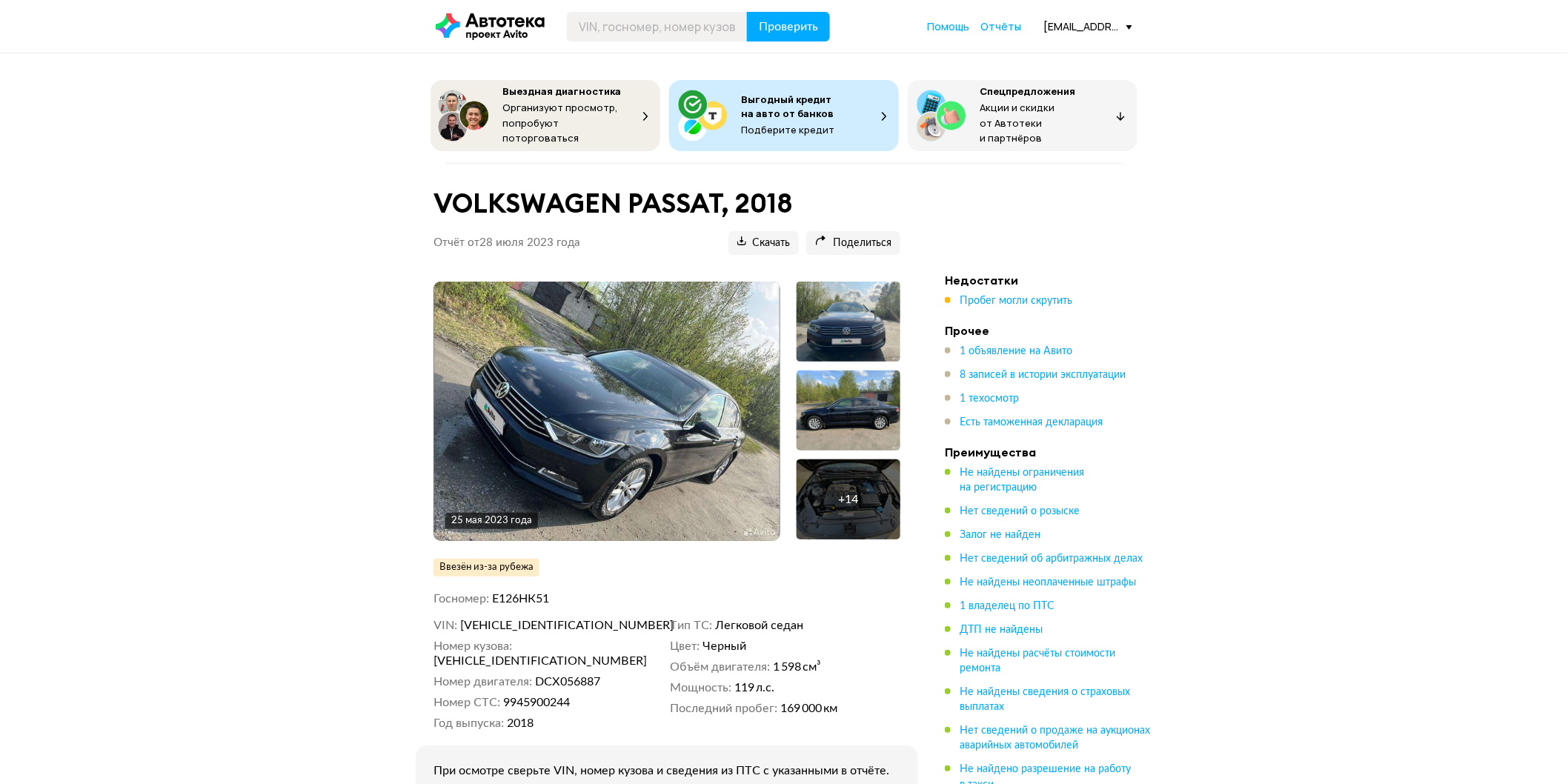
click at [620, 393] on img at bounding box center [607, 411] width 346 height 259
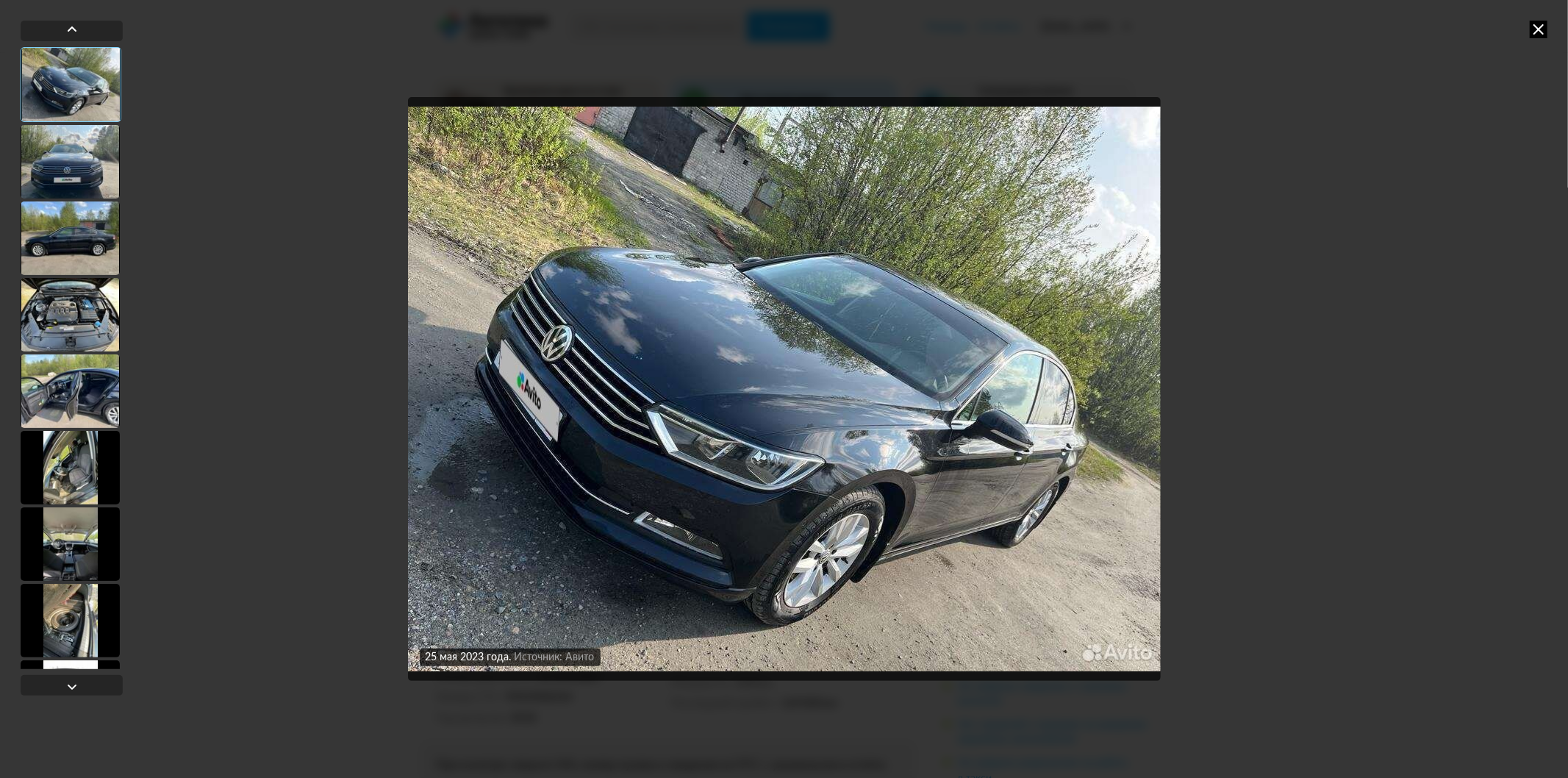
click at [56, 489] on div at bounding box center [70, 468] width 99 height 73
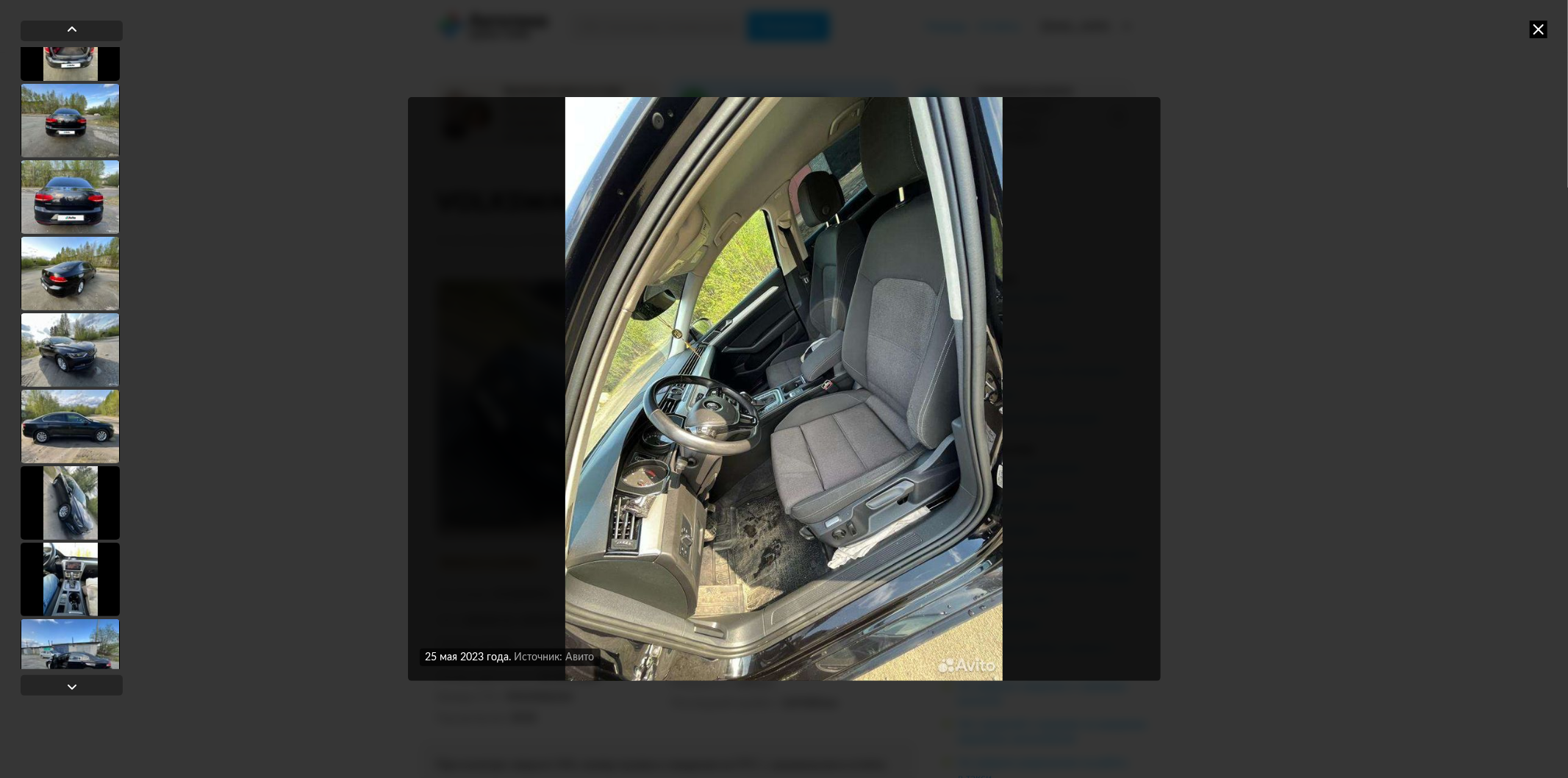
click at [56, 489] on div at bounding box center [70, 502] width 99 height 73
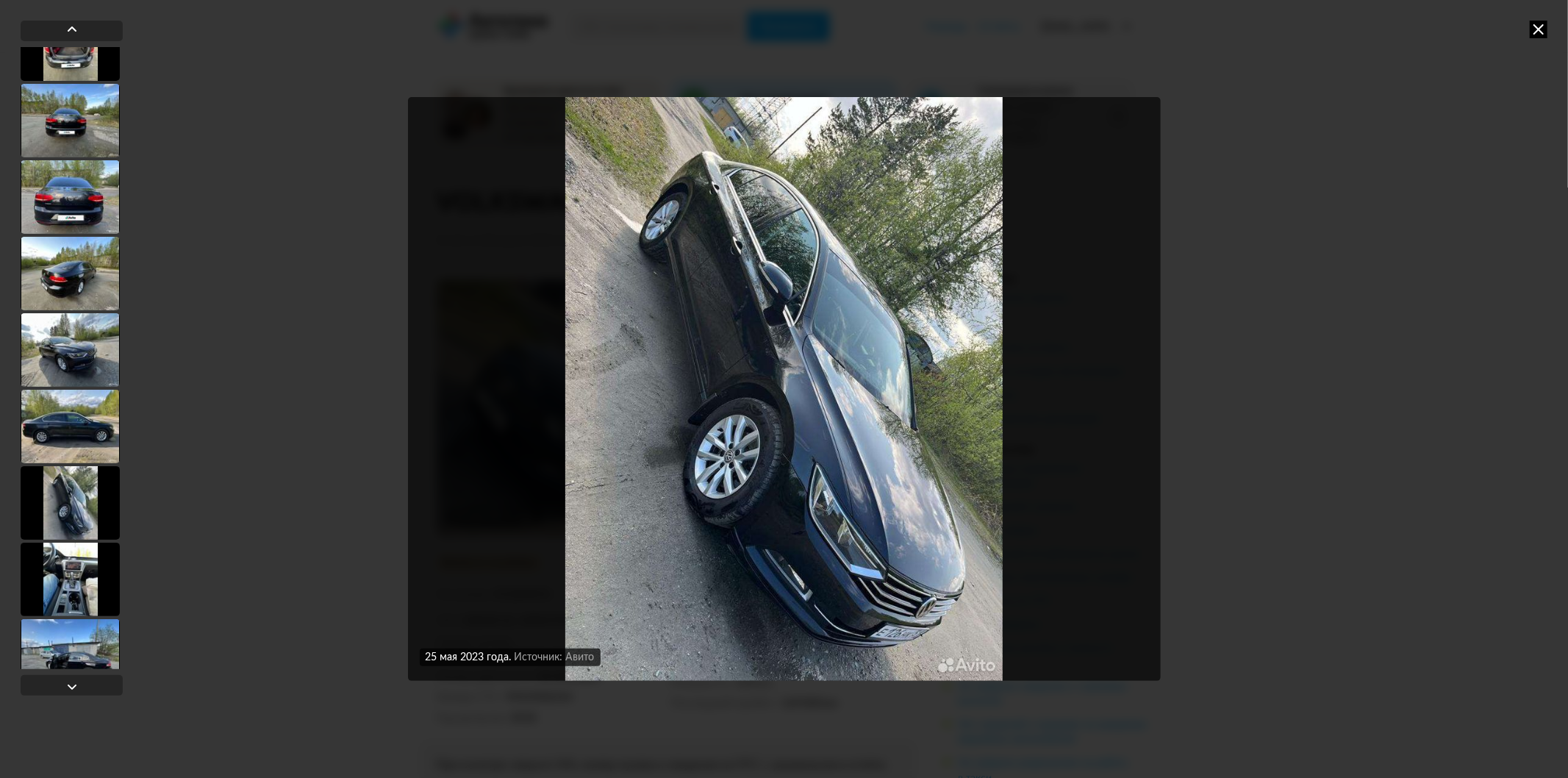
scroll to position [679, 0]
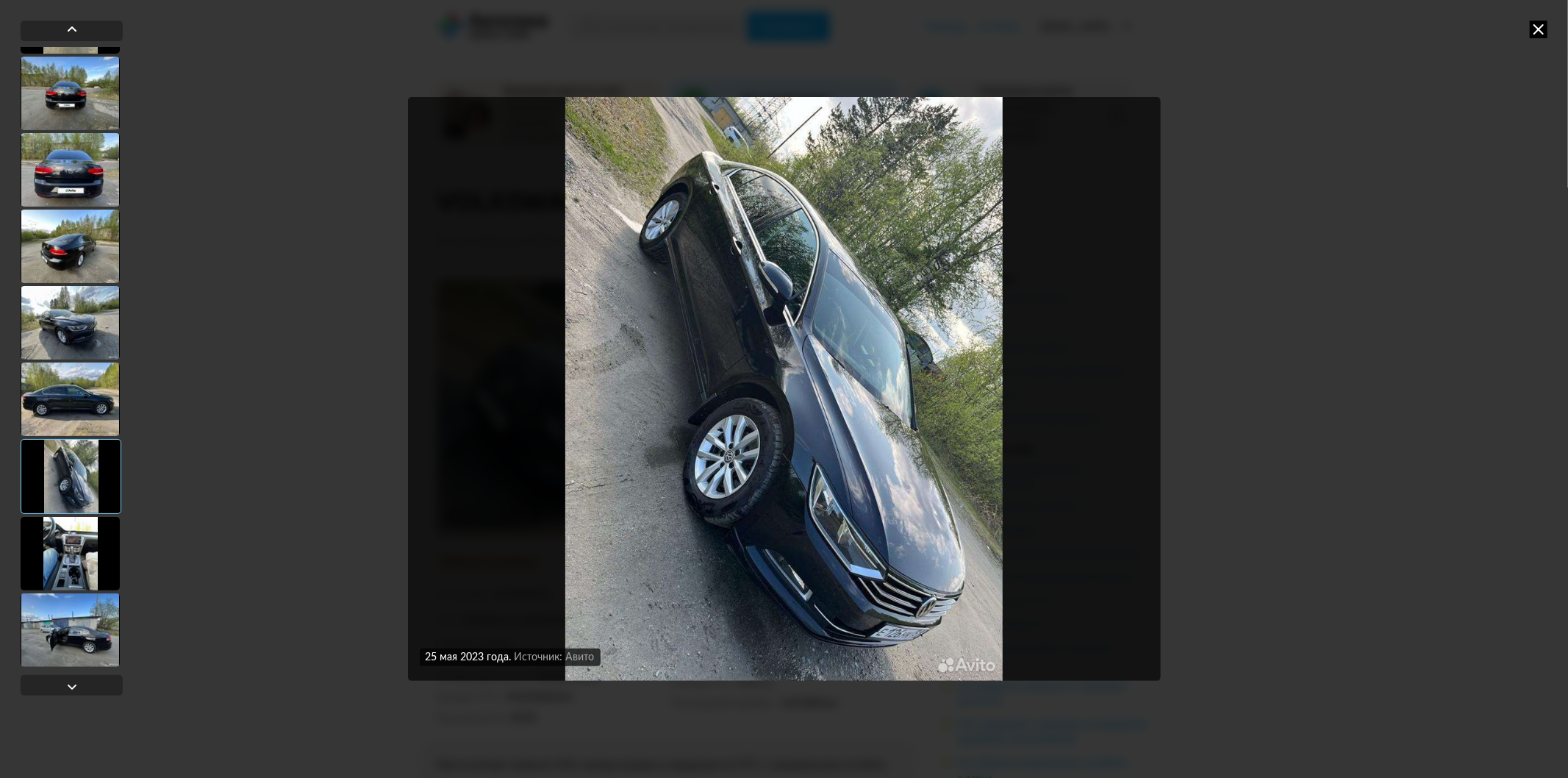
click at [56, 489] on div at bounding box center [71, 476] width 101 height 75
click at [76, 578] on div at bounding box center [70, 553] width 99 height 73
click at [84, 592] on div at bounding box center [72, 359] width 102 height 622
click at [81, 586] on div at bounding box center [70, 553] width 99 height 73
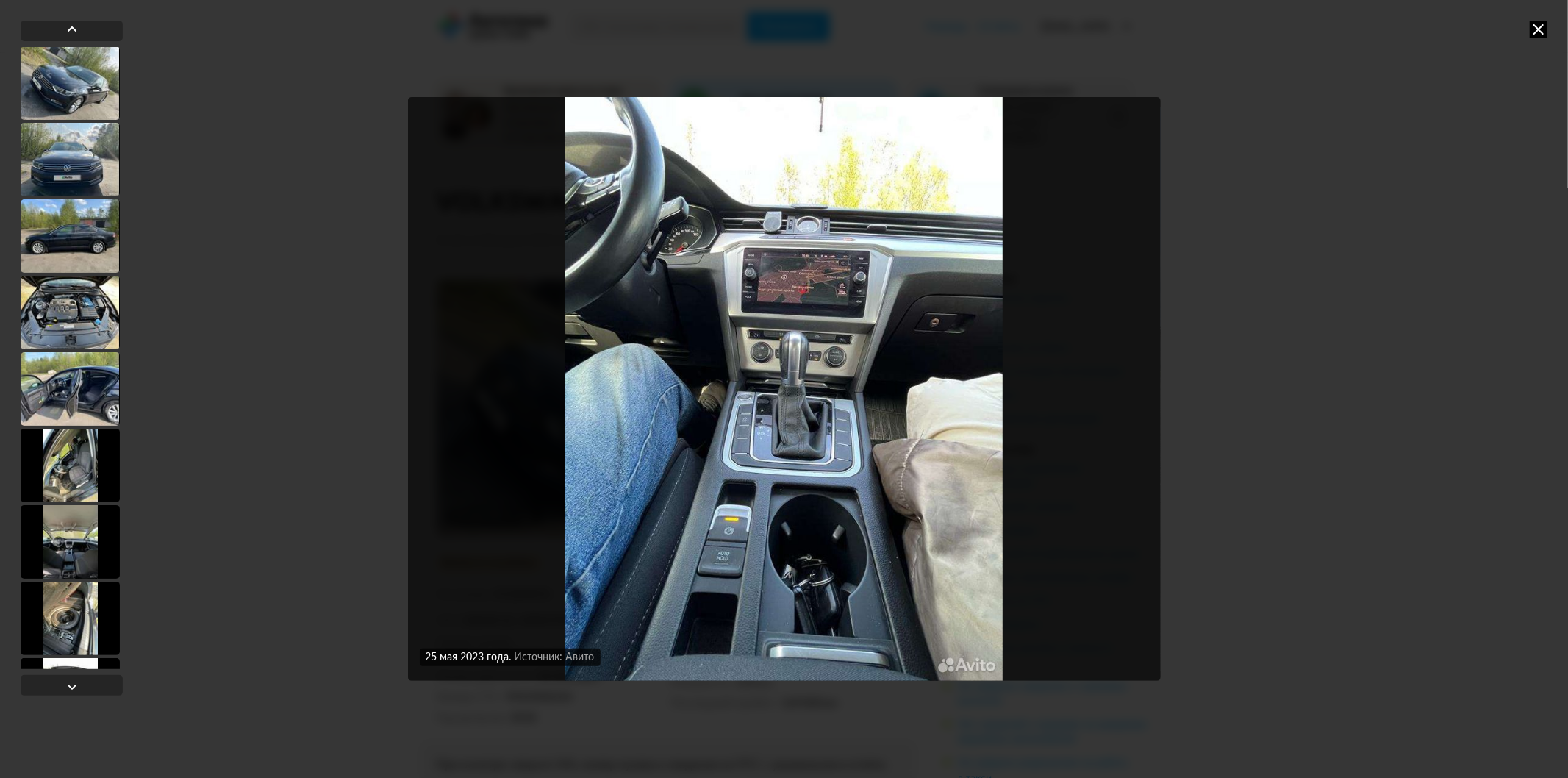
scroll to position [0, 0]
click at [69, 86] on div at bounding box center [70, 84] width 99 height 73
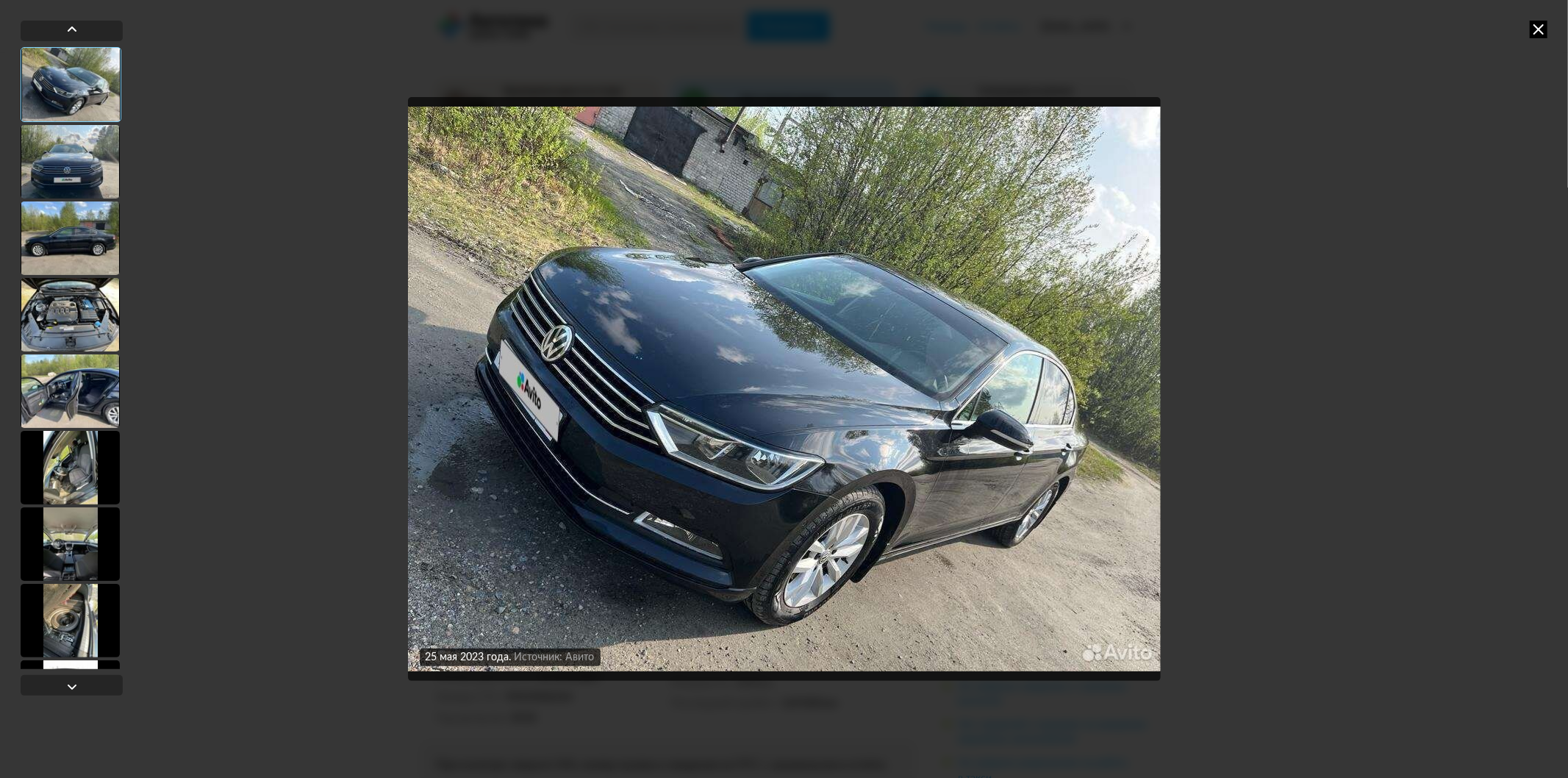
click at [70, 230] on div at bounding box center [70, 238] width 99 height 73
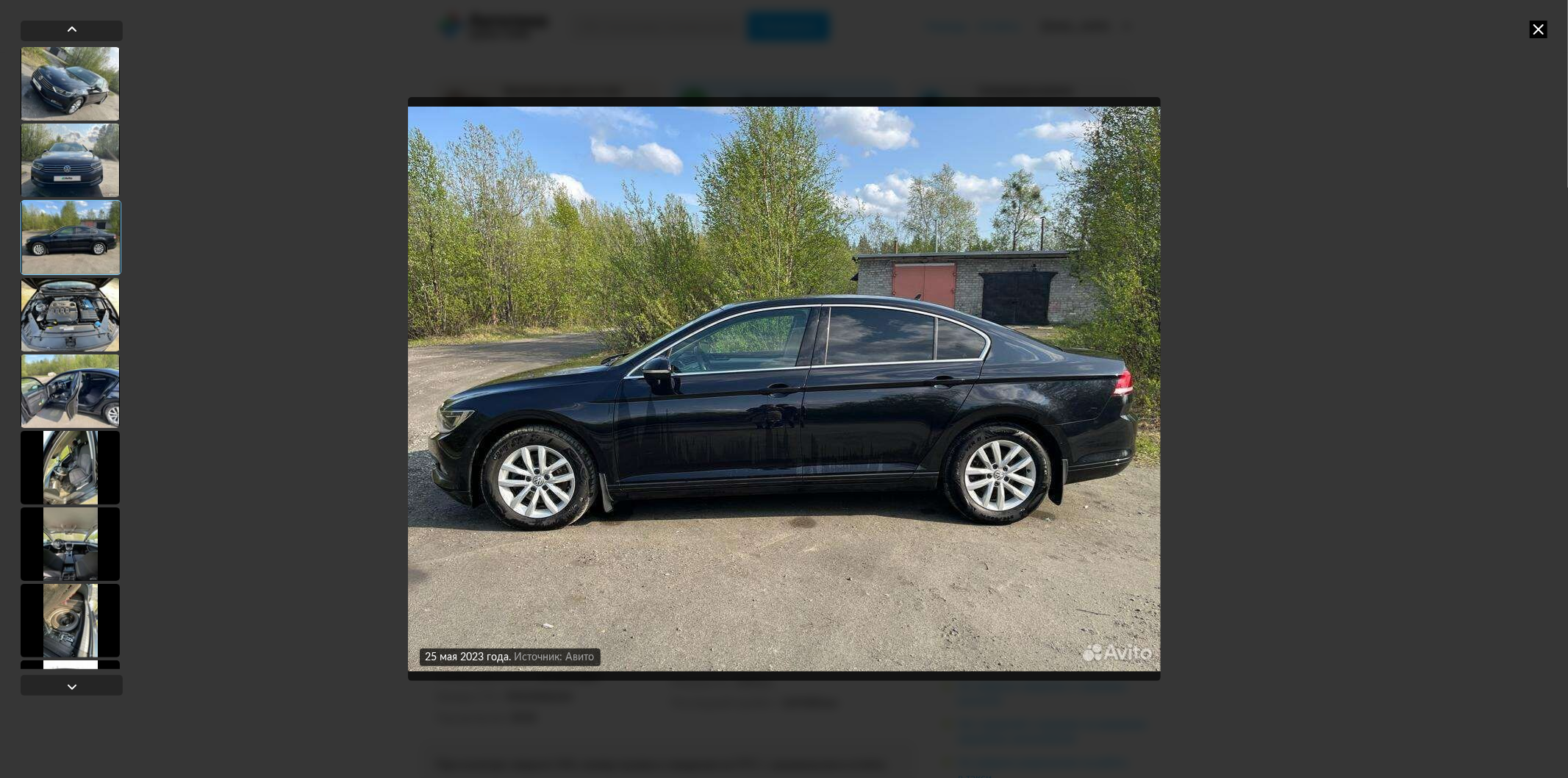
click at [60, 181] on div at bounding box center [70, 160] width 99 height 73
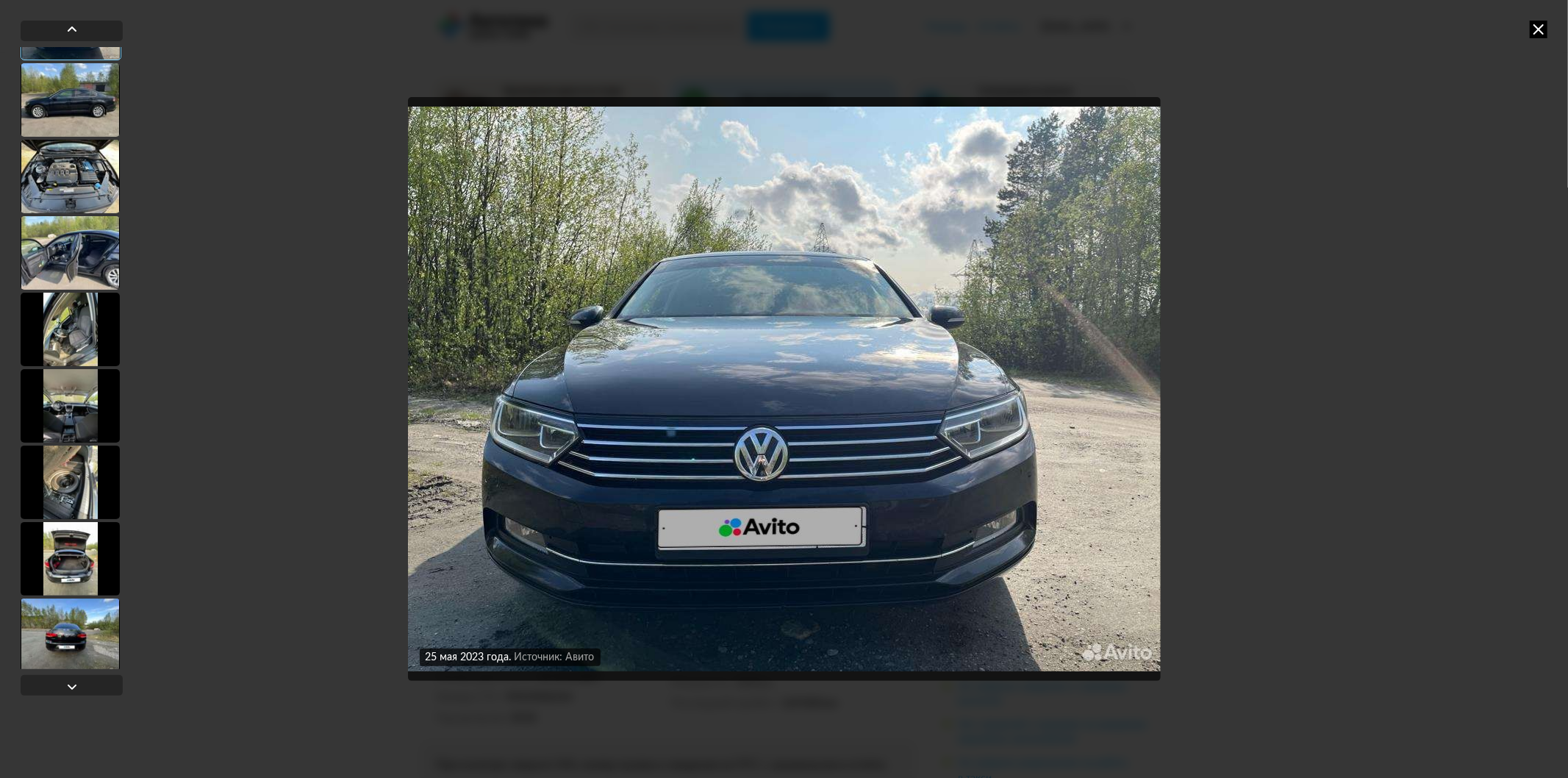
scroll to position [571, 0]
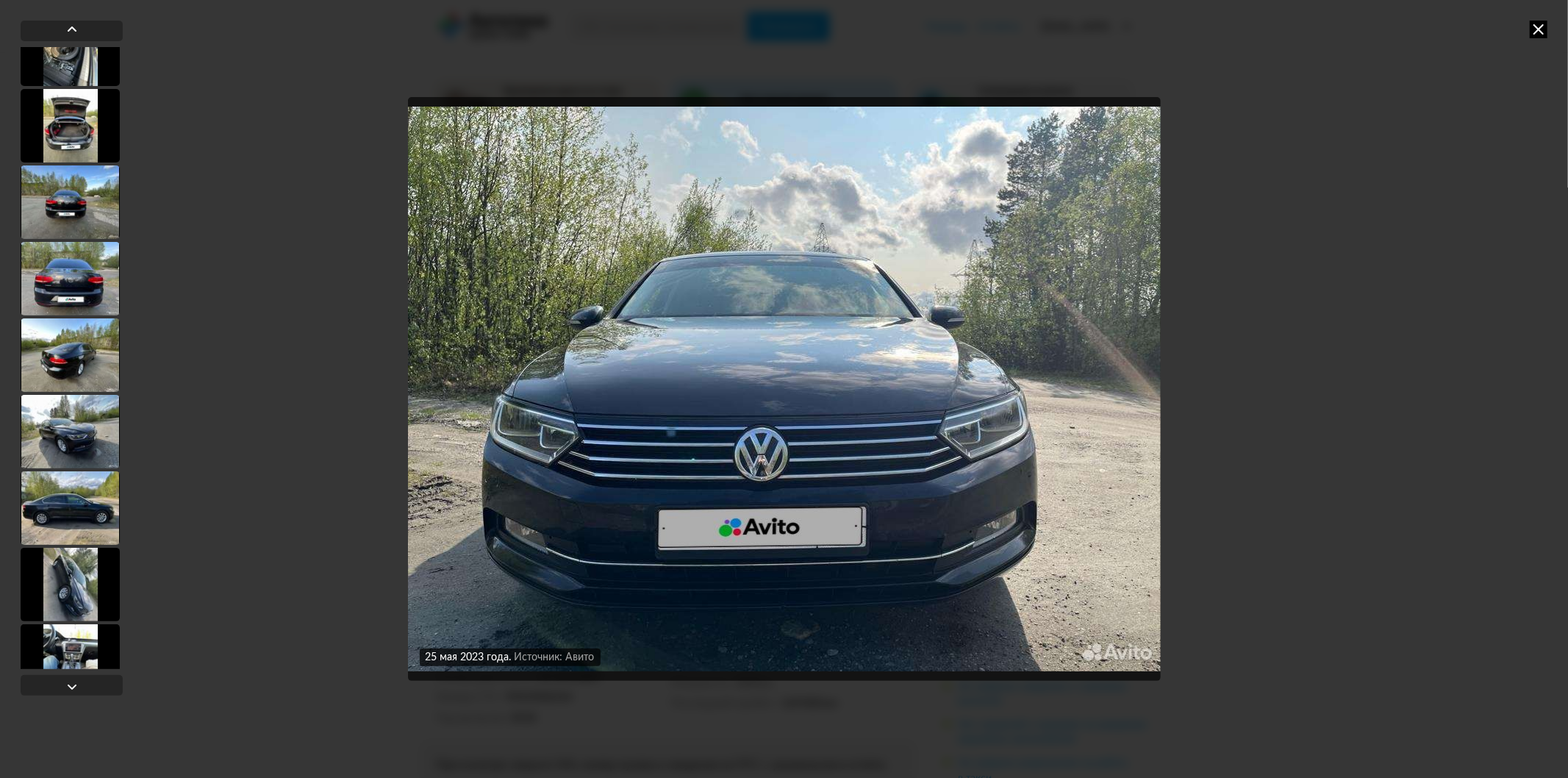
click at [76, 453] on div at bounding box center [70, 431] width 99 height 73
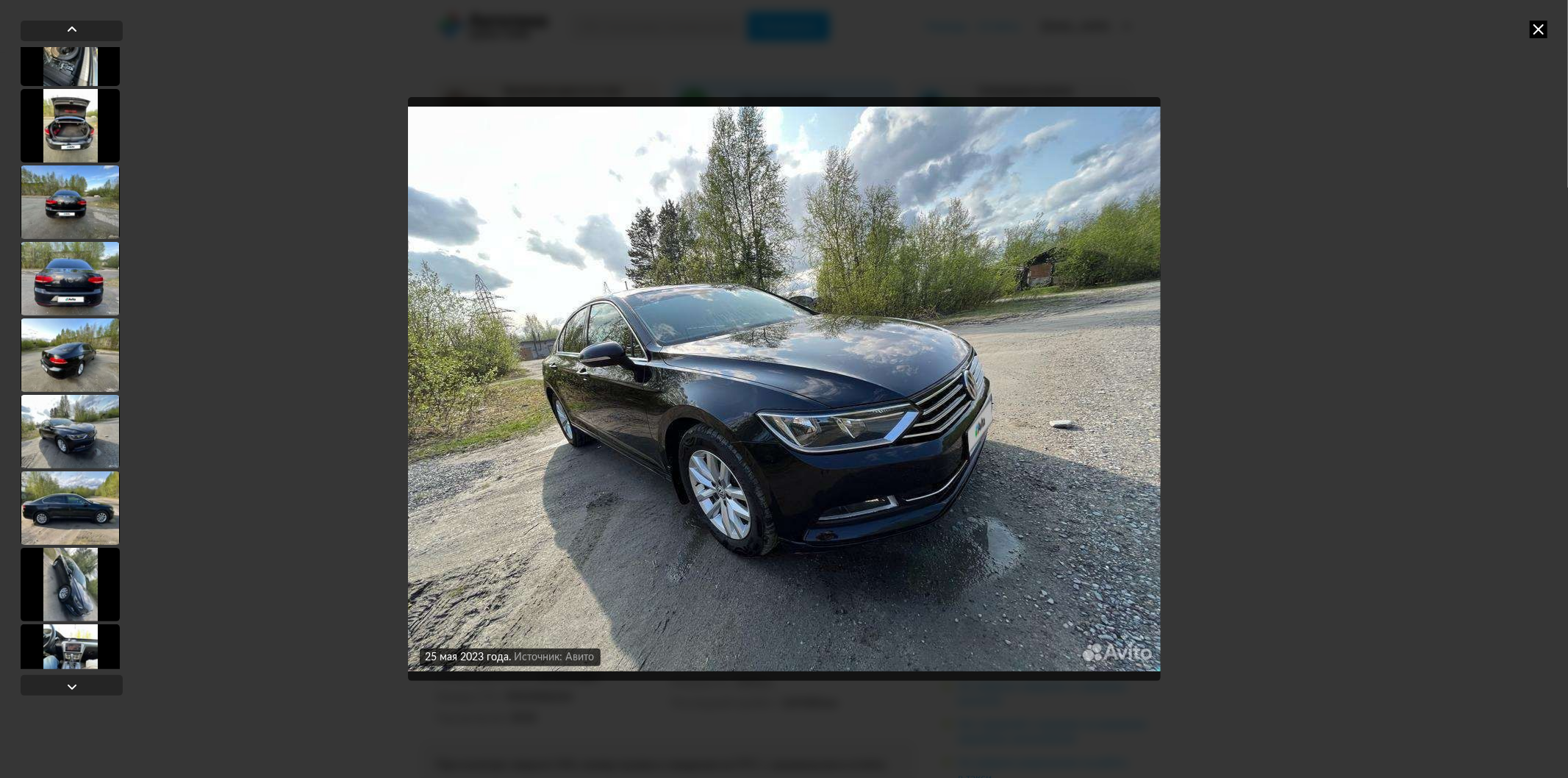
click at [79, 527] on div at bounding box center [70, 508] width 99 height 73
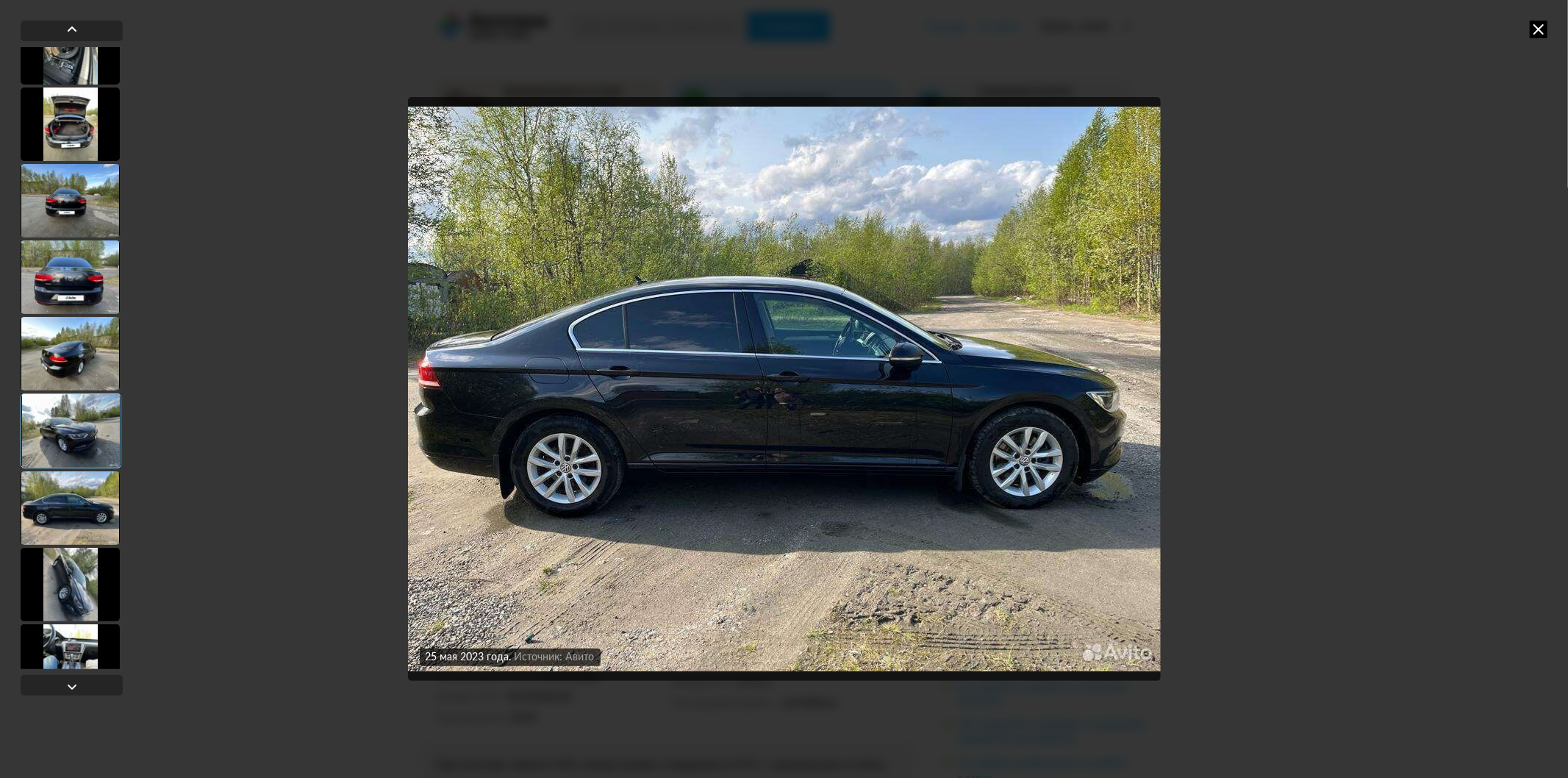
scroll to position [570, 0]
click at [74, 362] on div at bounding box center [70, 355] width 99 height 73
click at [64, 346] on div at bounding box center [70, 355] width 99 height 73
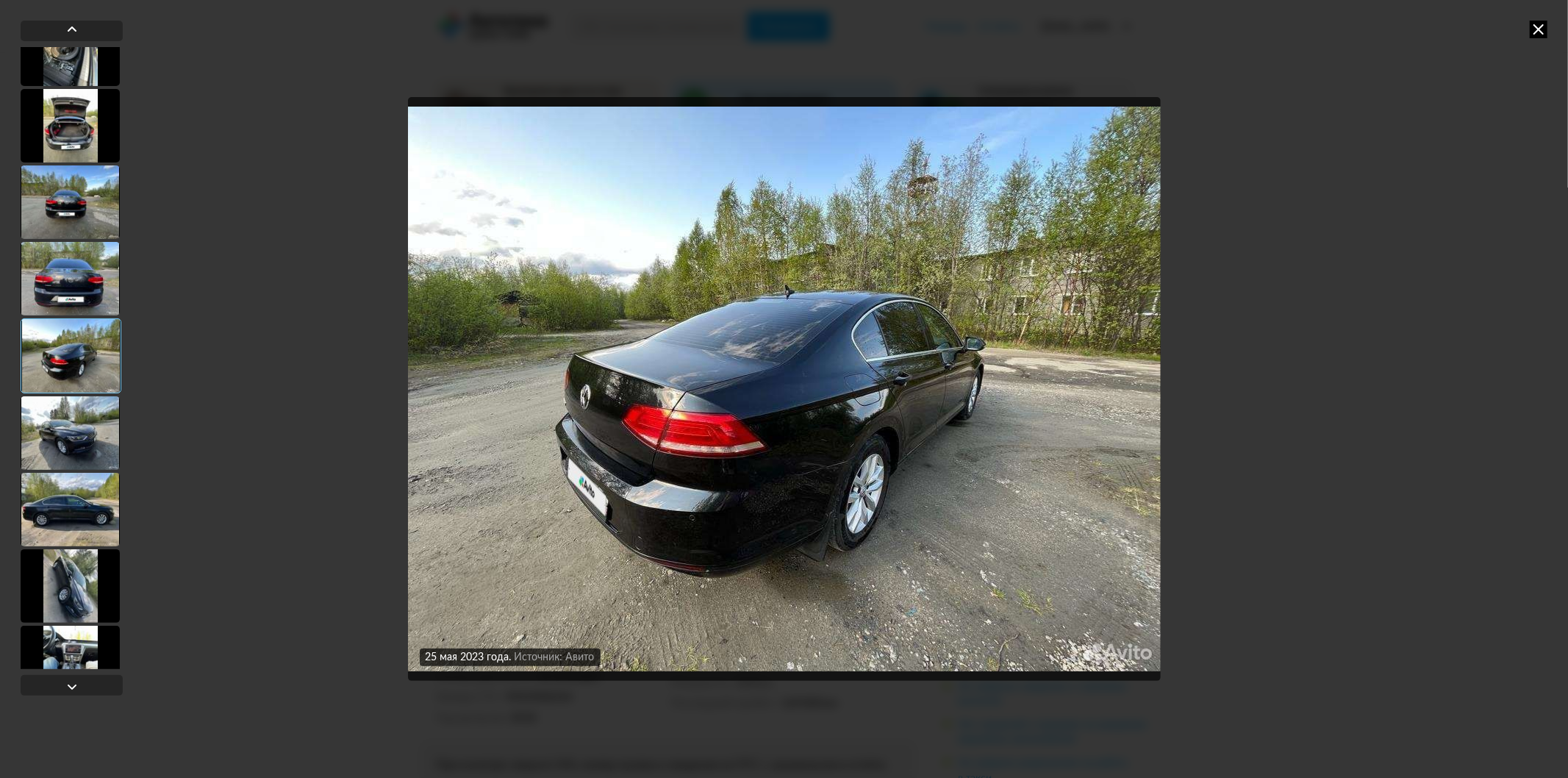
click at [44, 262] on div at bounding box center [70, 279] width 99 height 73
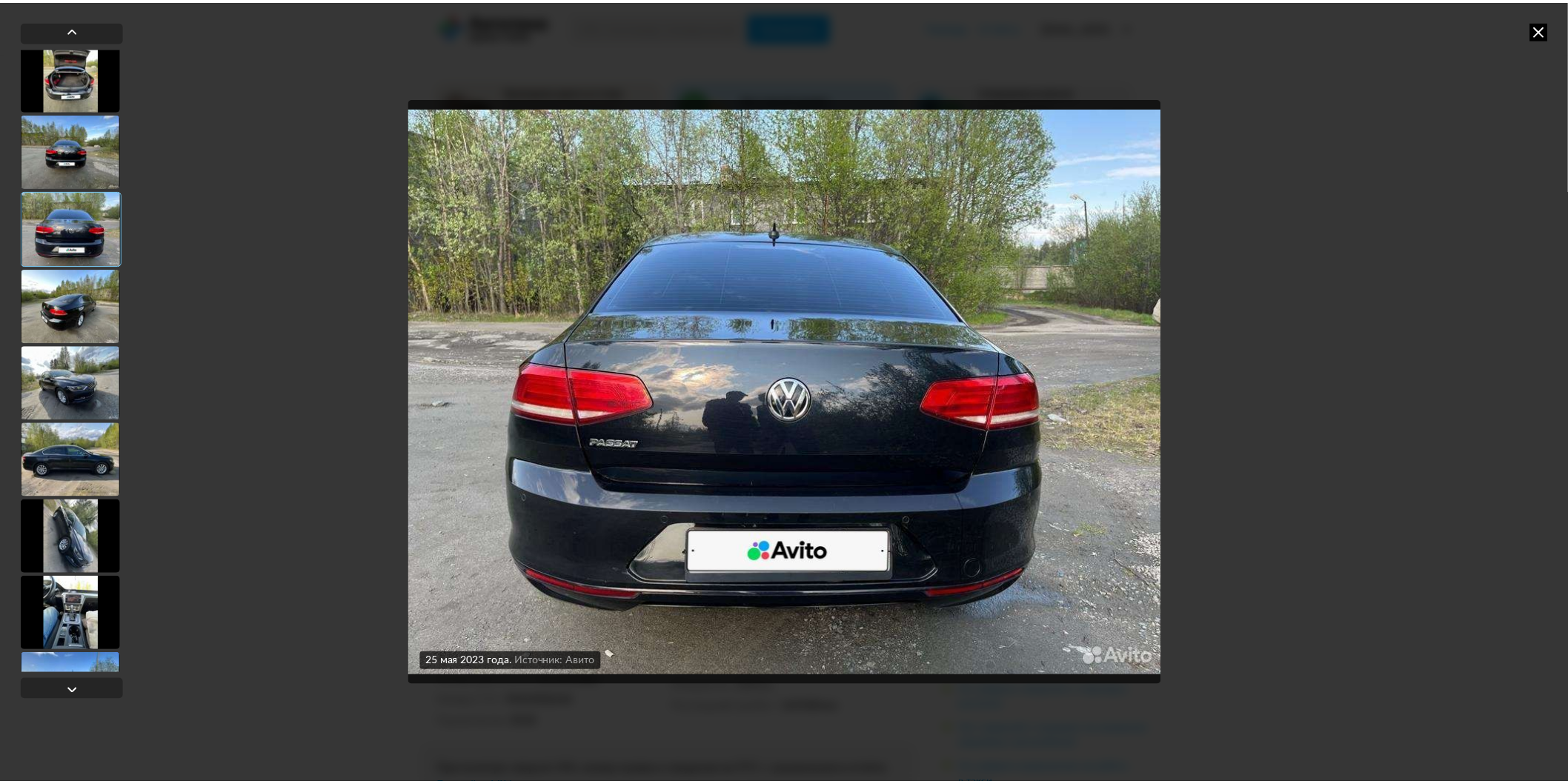
scroll to position [684, 0]
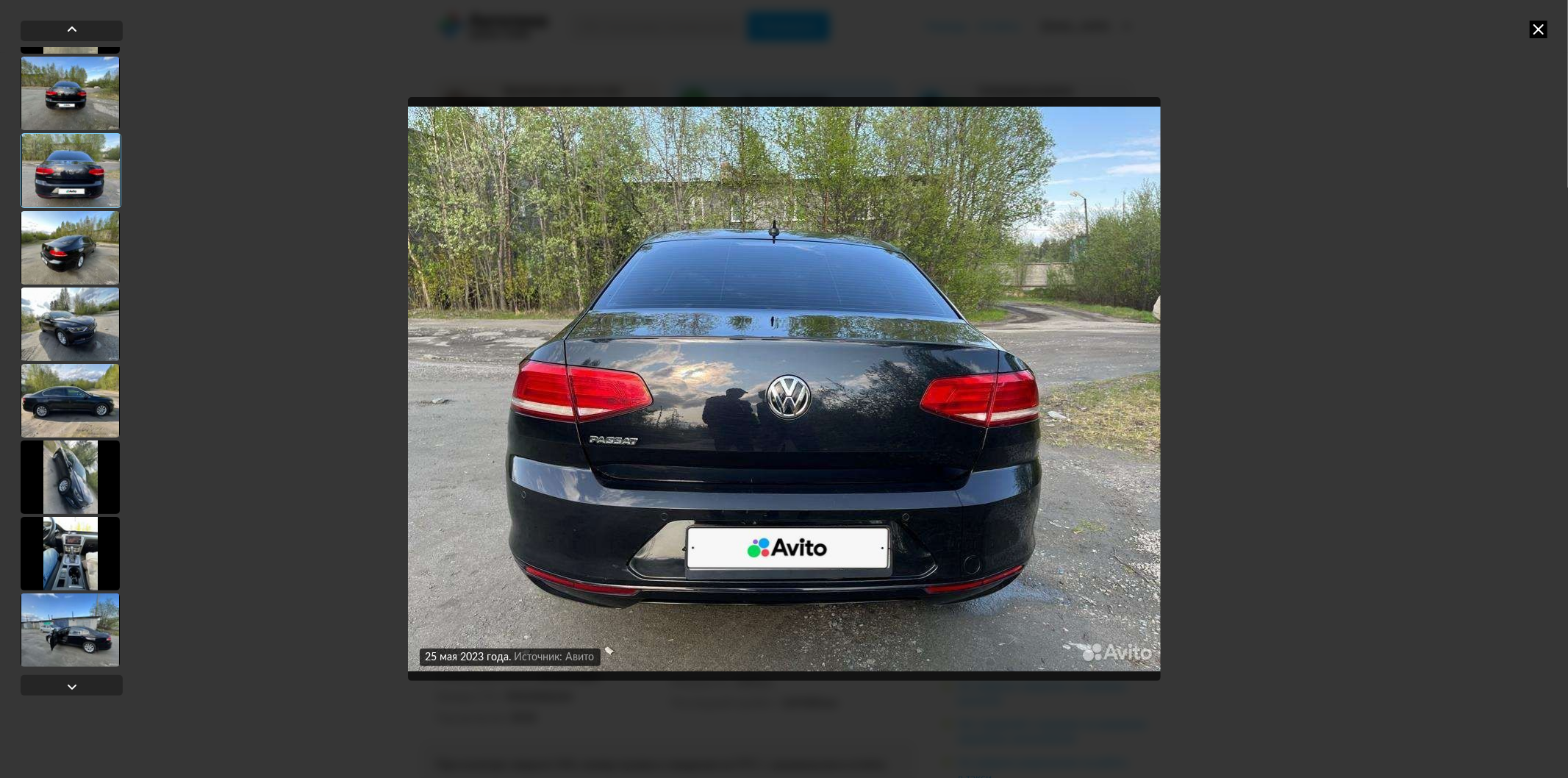
click at [1538, 32] on icon at bounding box center [1538, 30] width 18 height 18
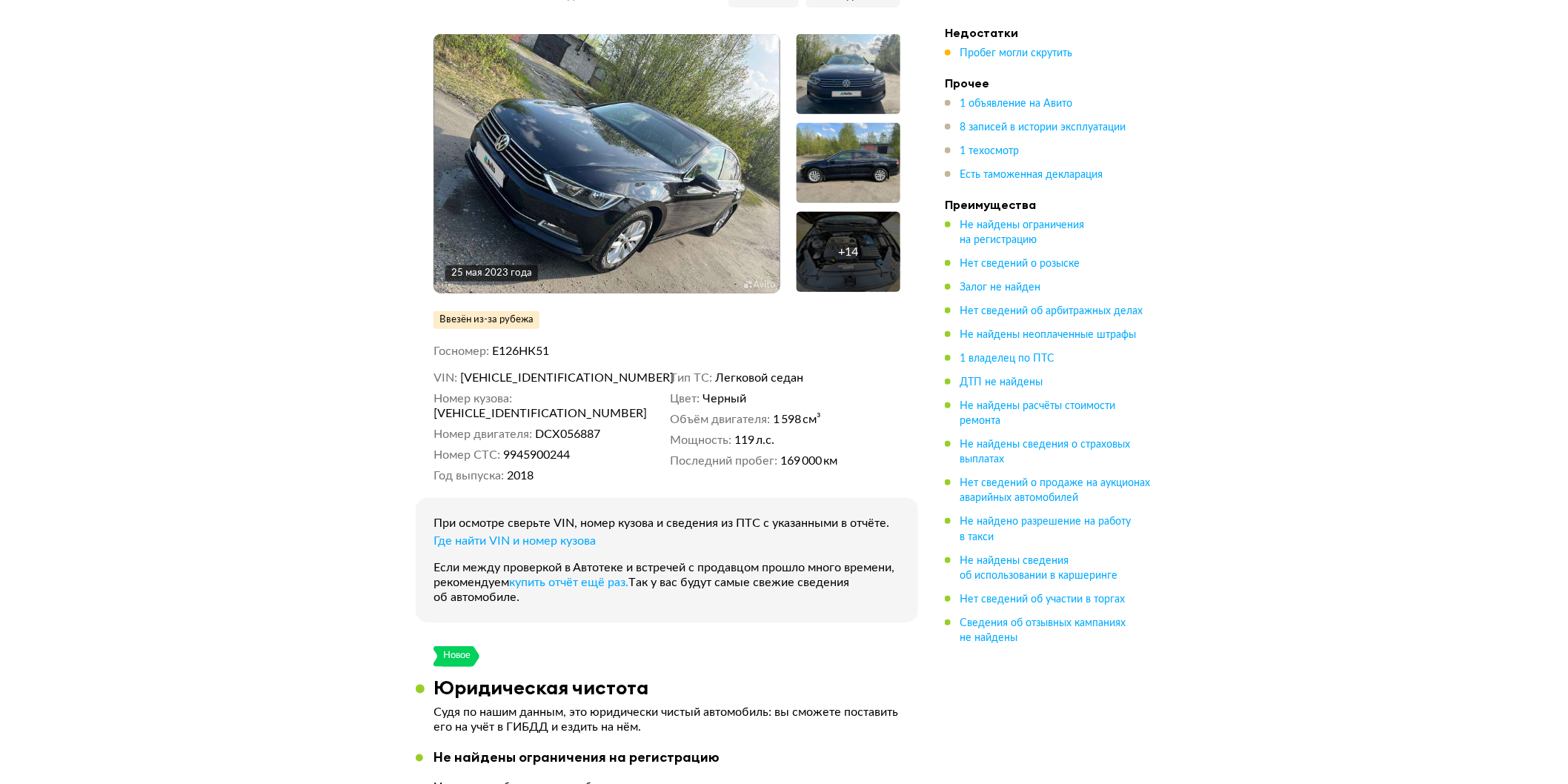
scroll to position [246, 0]
